Goal: Navigation & Orientation: Find specific page/section

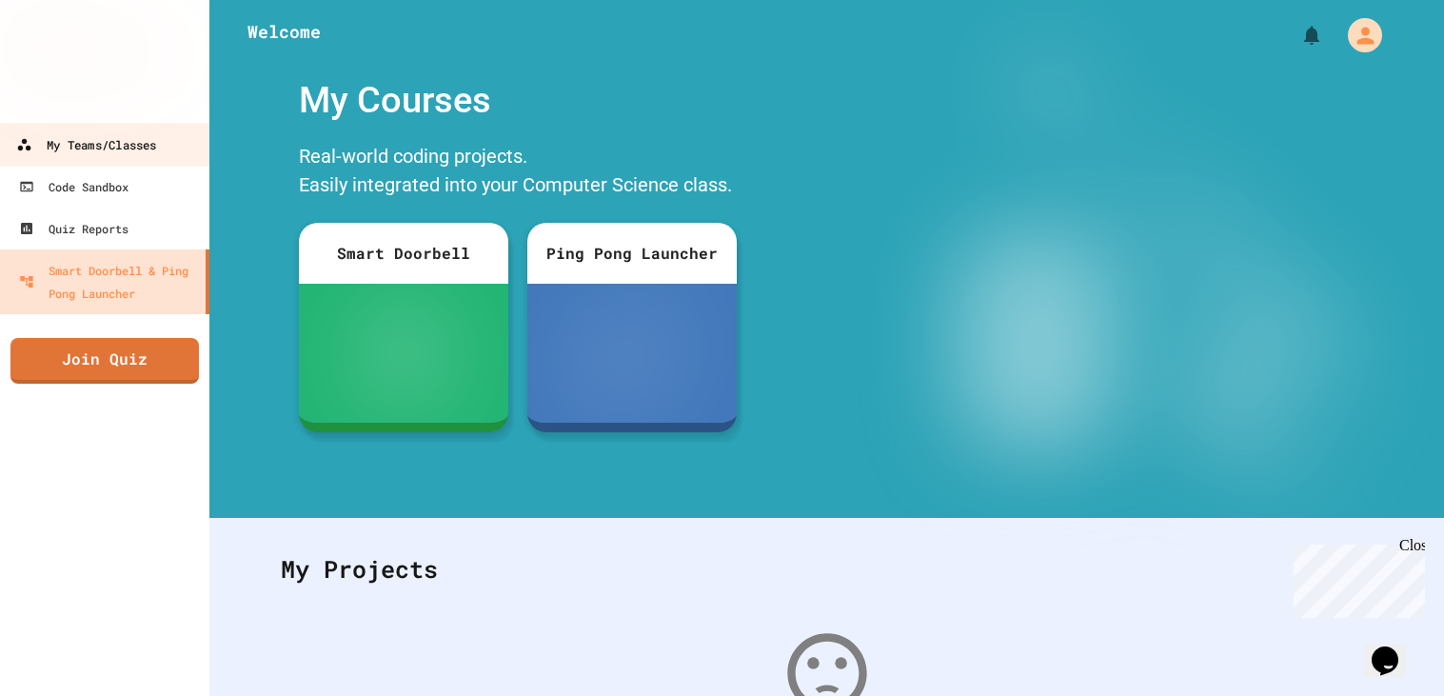
click at [160, 153] on link "My Teams/Classes" at bounding box center [105, 144] width 216 height 43
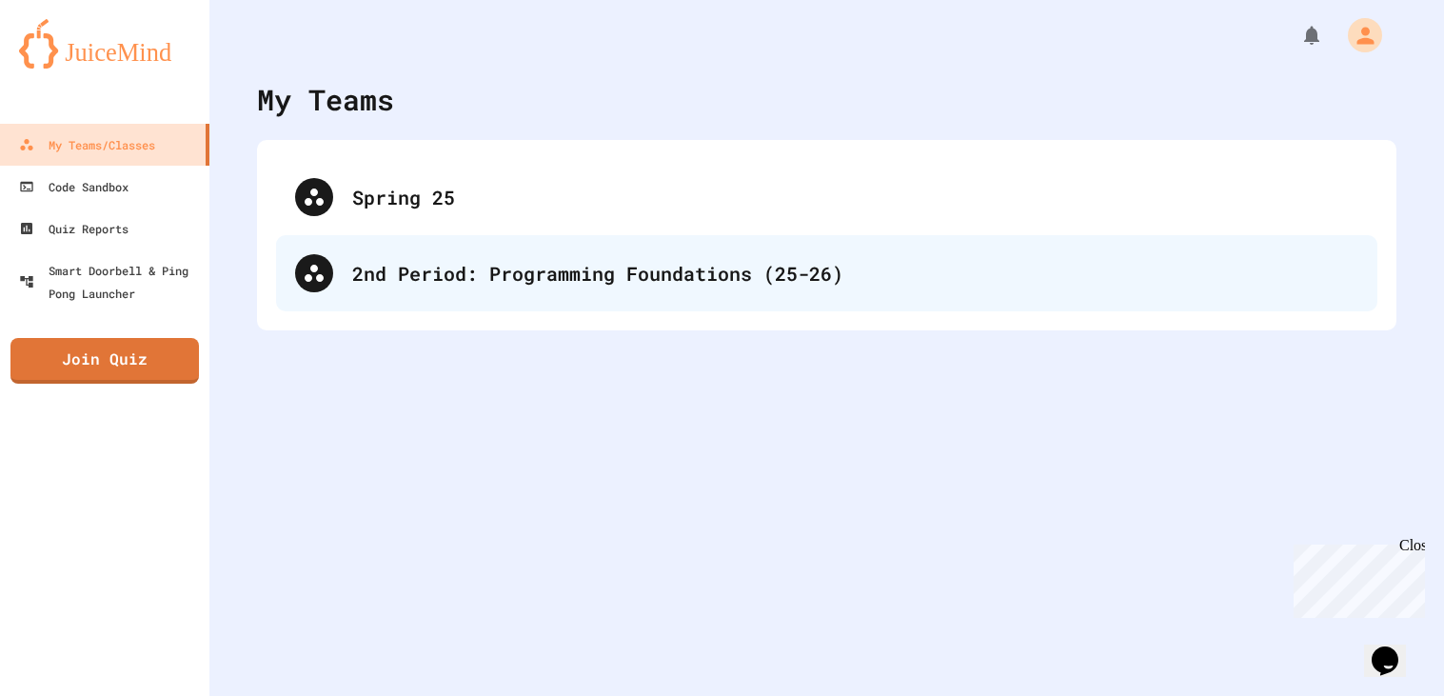
click at [430, 300] on div "2nd Period: Programming Foundations (25-26)" at bounding box center [826, 273] width 1101 height 76
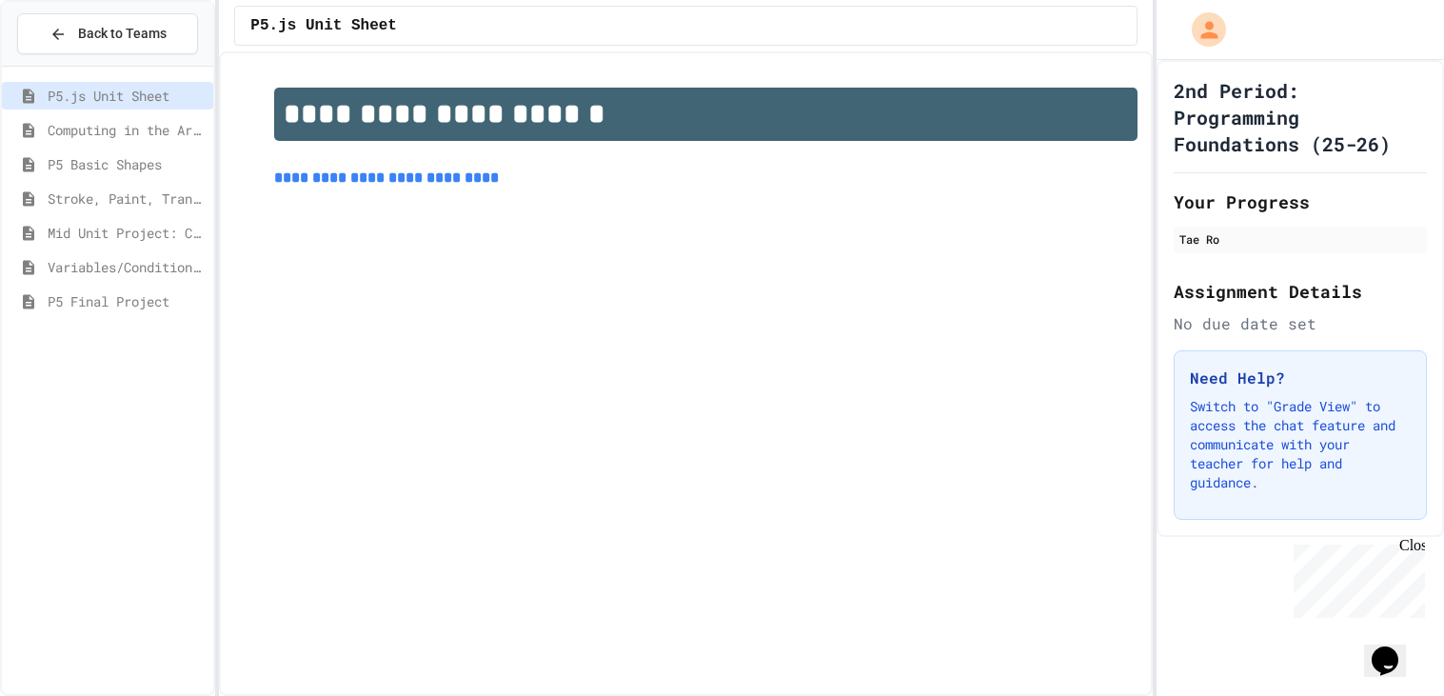
click at [131, 311] on div "P5 Final Project" at bounding box center [107, 301] width 211 height 28
